Goal: Task Accomplishment & Management: Manage account settings

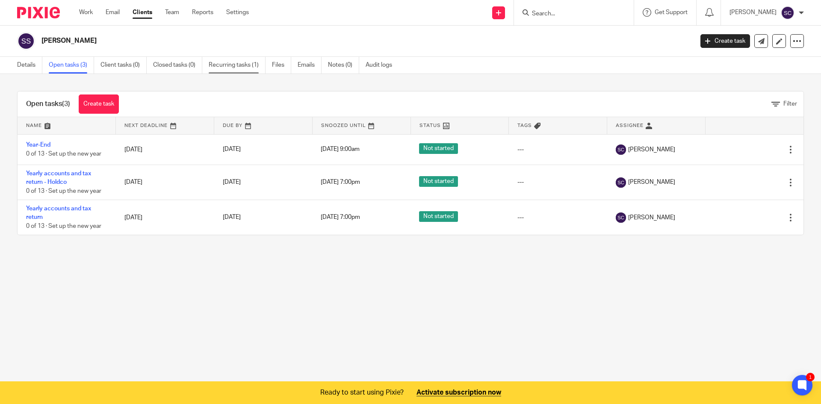
click at [234, 65] on link "Recurring tasks (1)" at bounding box center [237, 65] width 57 height 17
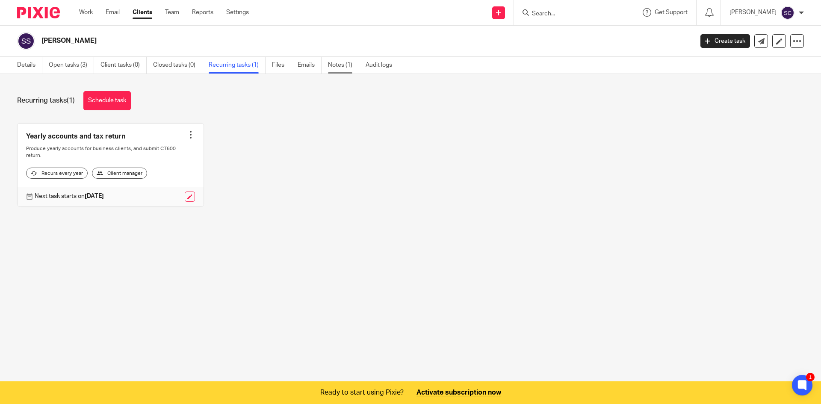
click at [346, 65] on link "Notes (1)" at bounding box center [343, 65] width 31 height 17
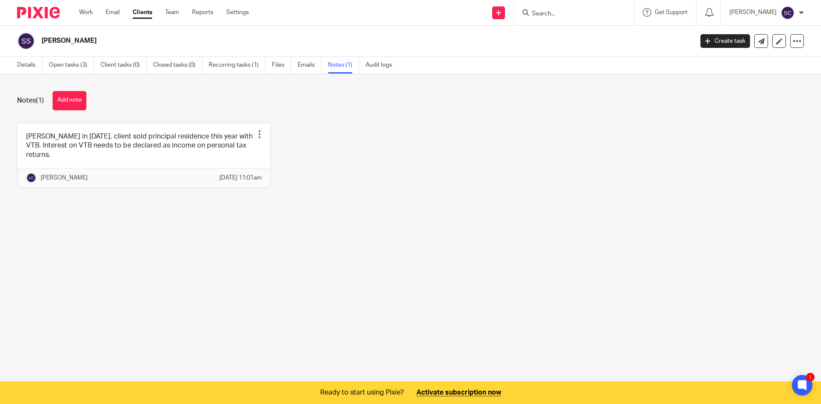
click at [404, 239] on main "[PERSON_NAME] Create task Export data Merge Archive client Delete client Detail…" at bounding box center [410, 202] width 821 height 404
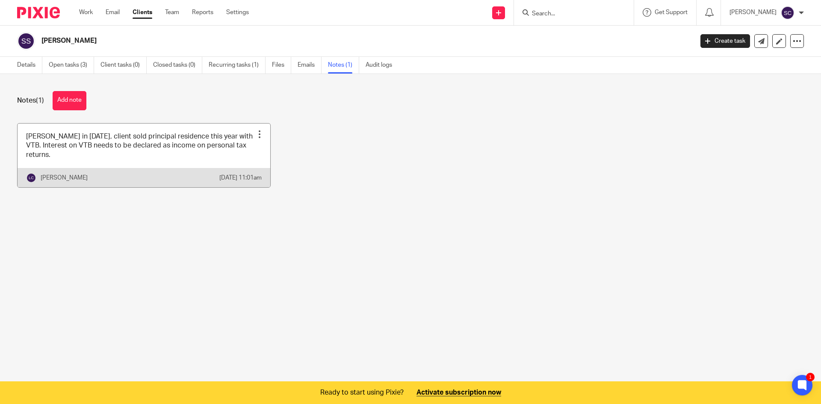
click at [174, 152] on link at bounding box center [144, 156] width 253 height 64
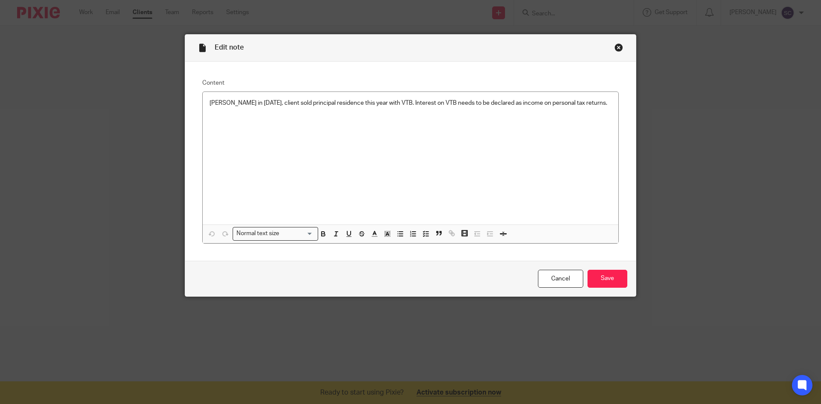
click at [617, 48] on div "Close this dialog window" at bounding box center [619, 47] width 9 height 9
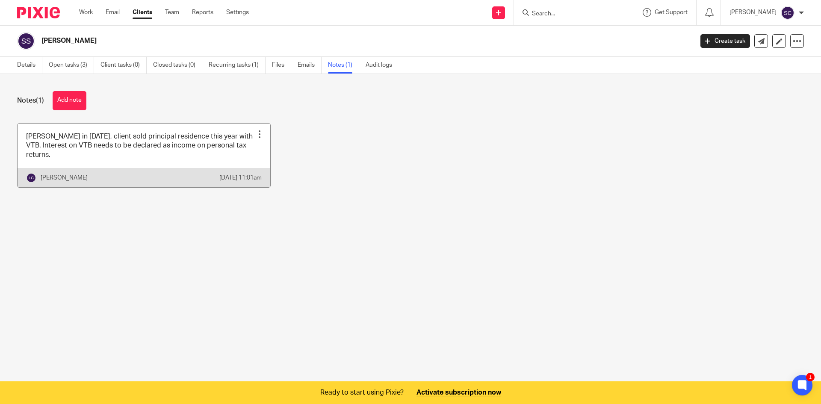
click at [256, 137] on div at bounding box center [259, 134] width 9 height 9
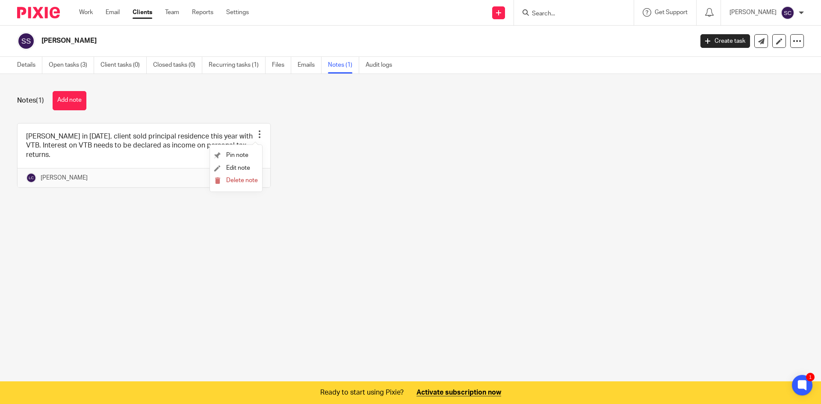
click at [394, 148] on div "Per Wilma in July 2025, client sold principal residence this year with VTB. Int…" at bounding box center [404, 161] width 800 height 77
click at [74, 65] on link "Open tasks (3)" at bounding box center [71, 65] width 45 height 17
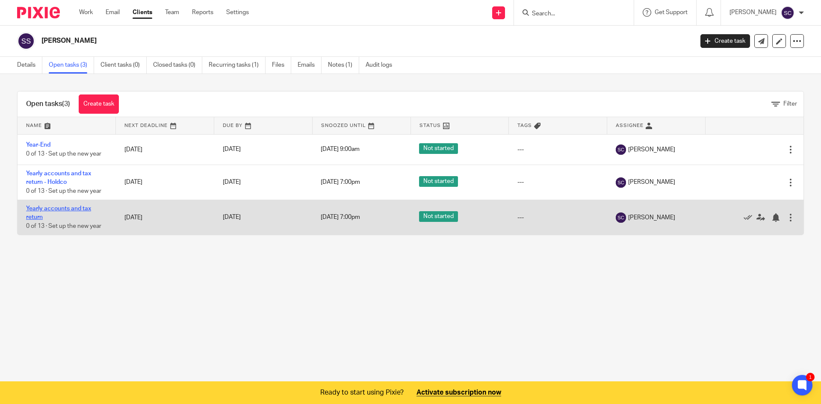
click at [62, 209] on link "Yearly accounts and tax return" at bounding box center [58, 213] width 65 height 15
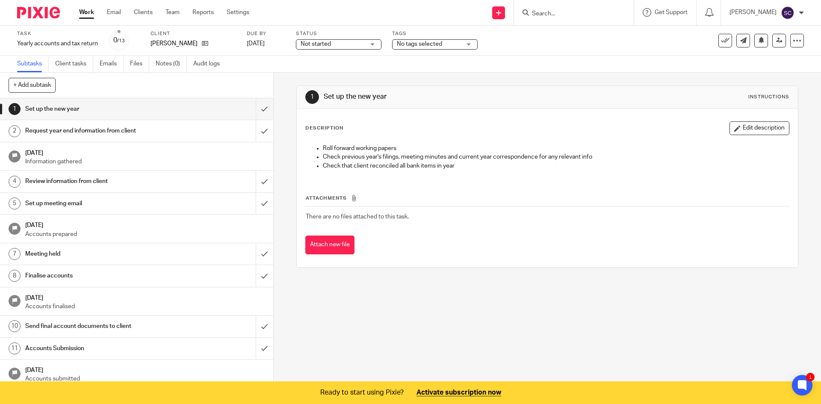
click at [70, 179] on h1 "Review information from client" at bounding box center [99, 181] width 148 height 13
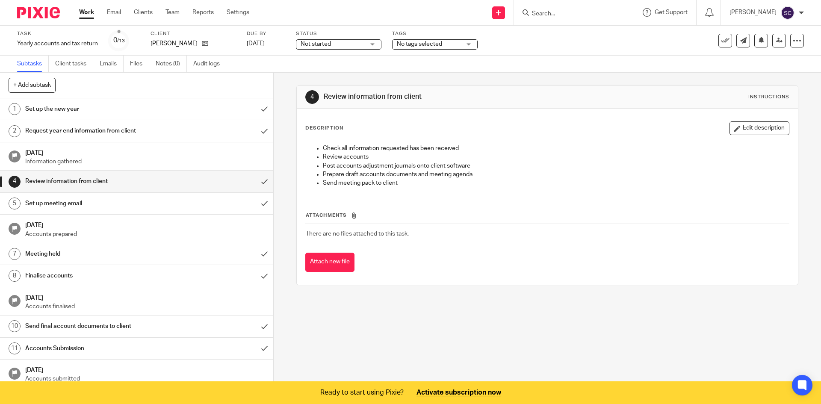
click at [427, 243] on td "There are no files attached to this task." at bounding box center [547, 234] width 484 height 21
click at [394, 233] on span "There are no files attached to this task." at bounding box center [357, 234] width 103 height 6
click at [471, 106] on div "4 Review information from client Instructions" at bounding box center [547, 97] width 501 height 23
click at [93, 61] on link "Client tasks" at bounding box center [74, 64] width 38 height 17
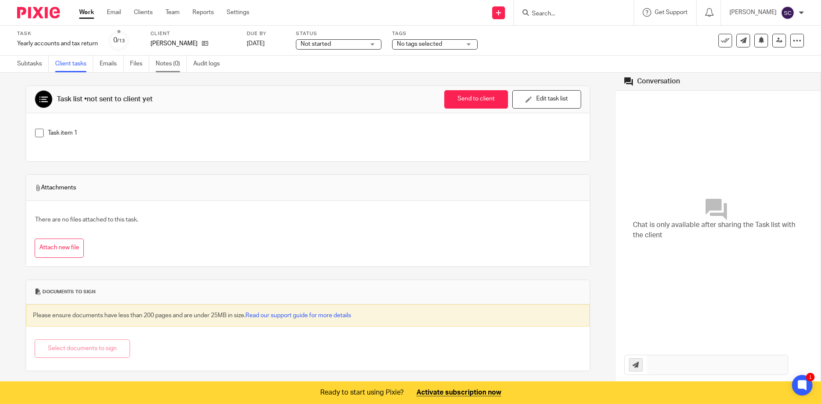
click at [171, 67] on link "Notes (0)" at bounding box center [171, 64] width 31 height 17
